Goal: Information Seeking & Learning: Learn about a topic

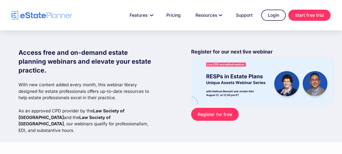
click at [112, 79] on div "Access free and on-demand estate planning webinars and elevate your estate prac…" at bounding box center [85, 90] width 135 height 85
click at [163, 80] on div "Access free and on-demand estate planning webinars and elevate your estate prac…" at bounding box center [175, 86] width 314 height 112
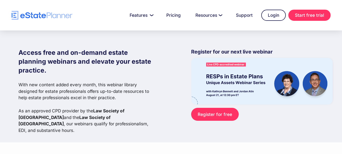
click at [163, 80] on div "Access free and on-demand estate planning webinars and elevate your estate prac…" at bounding box center [175, 86] width 314 height 112
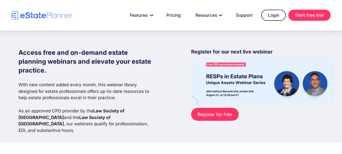
drag, startPoint x: 163, startPoint y: 80, endPoint x: 159, endPoint y: 78, distance: 4.4
click at [159, 78] on div "Access free and on-demand estate planning webinars and elevate your estate prac…" at bounding box center [175, 86] width 314 height 112
